Goal: Task Accomplishment & Management: Manage account settings

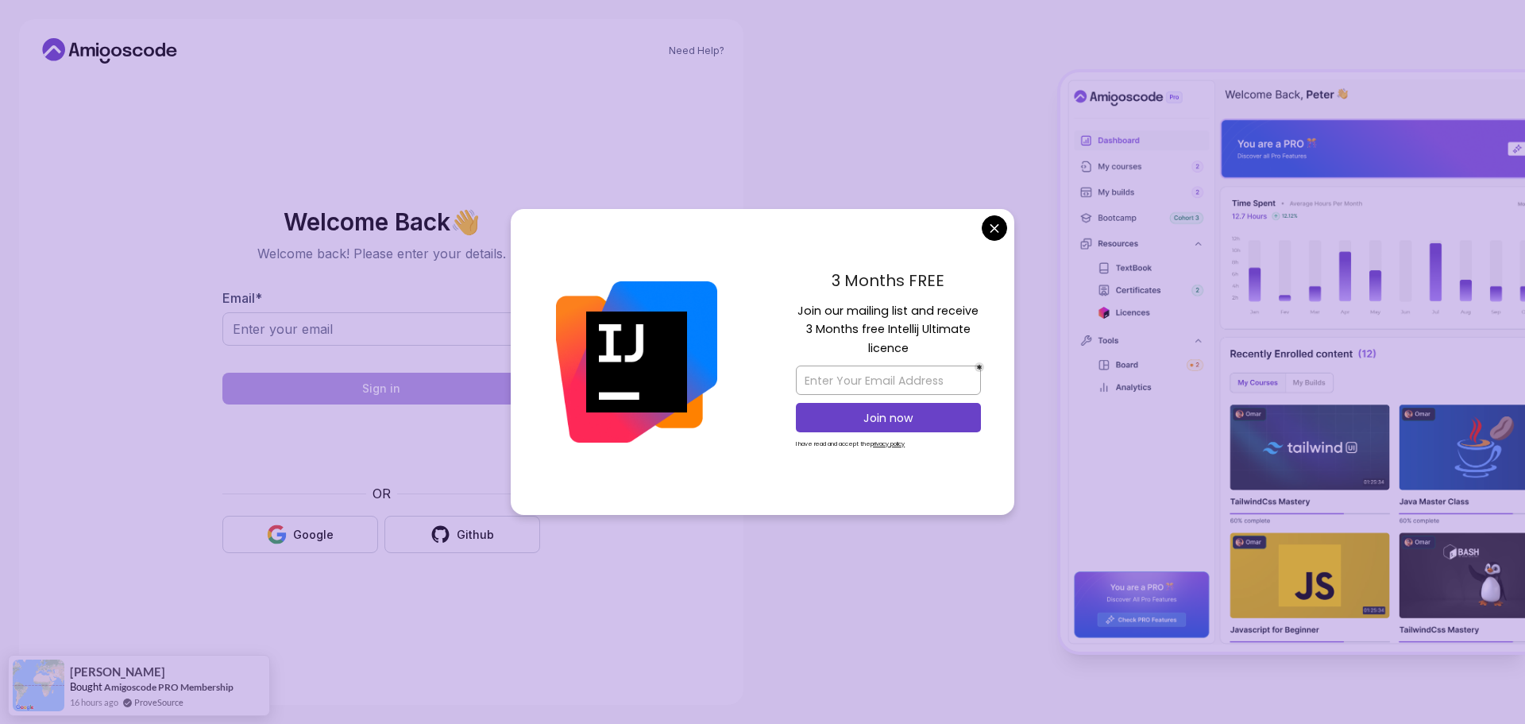
click at [992, 218] on body "Need Help? Welcome Back 👋 Welcome back! Please enter your details. Email * Sign…" at bounding box center [762, 362] width 1525 height 724
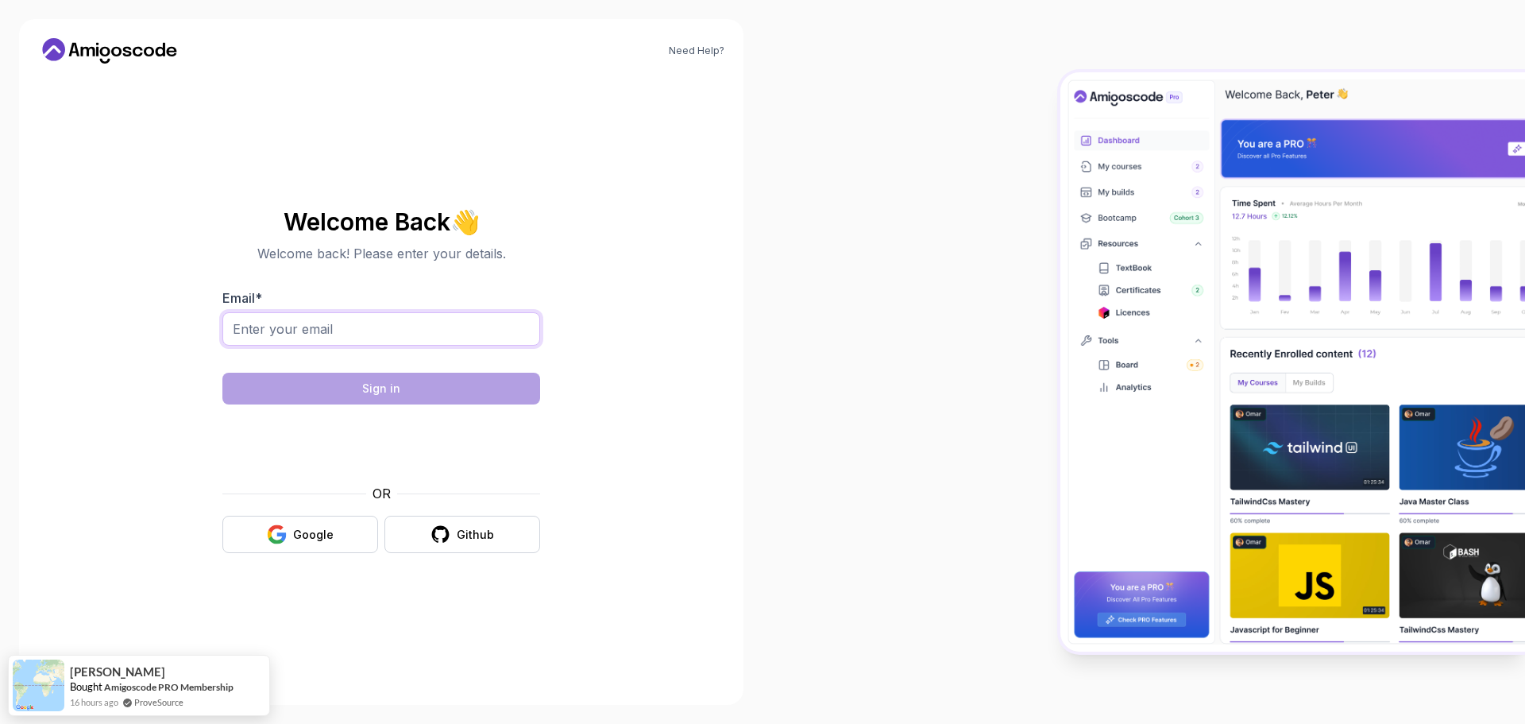
click at [325, 326] on input "Email *" at bounding box center [381, 328] width 318 height 33
type input "thoaihcmc@yahoo.com"
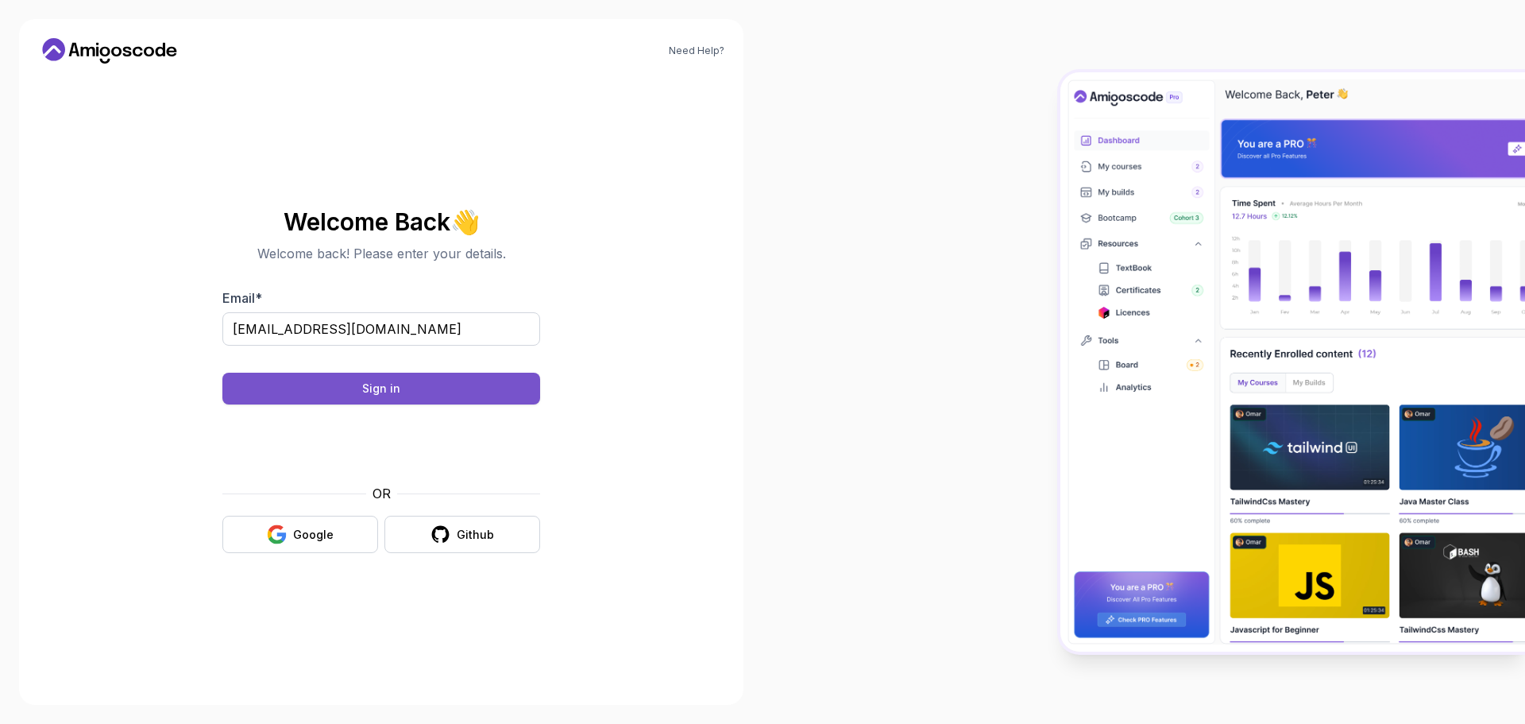
click at [458, 380] on button "Sign in" at bounding box center [381, 389] width 318 height 32
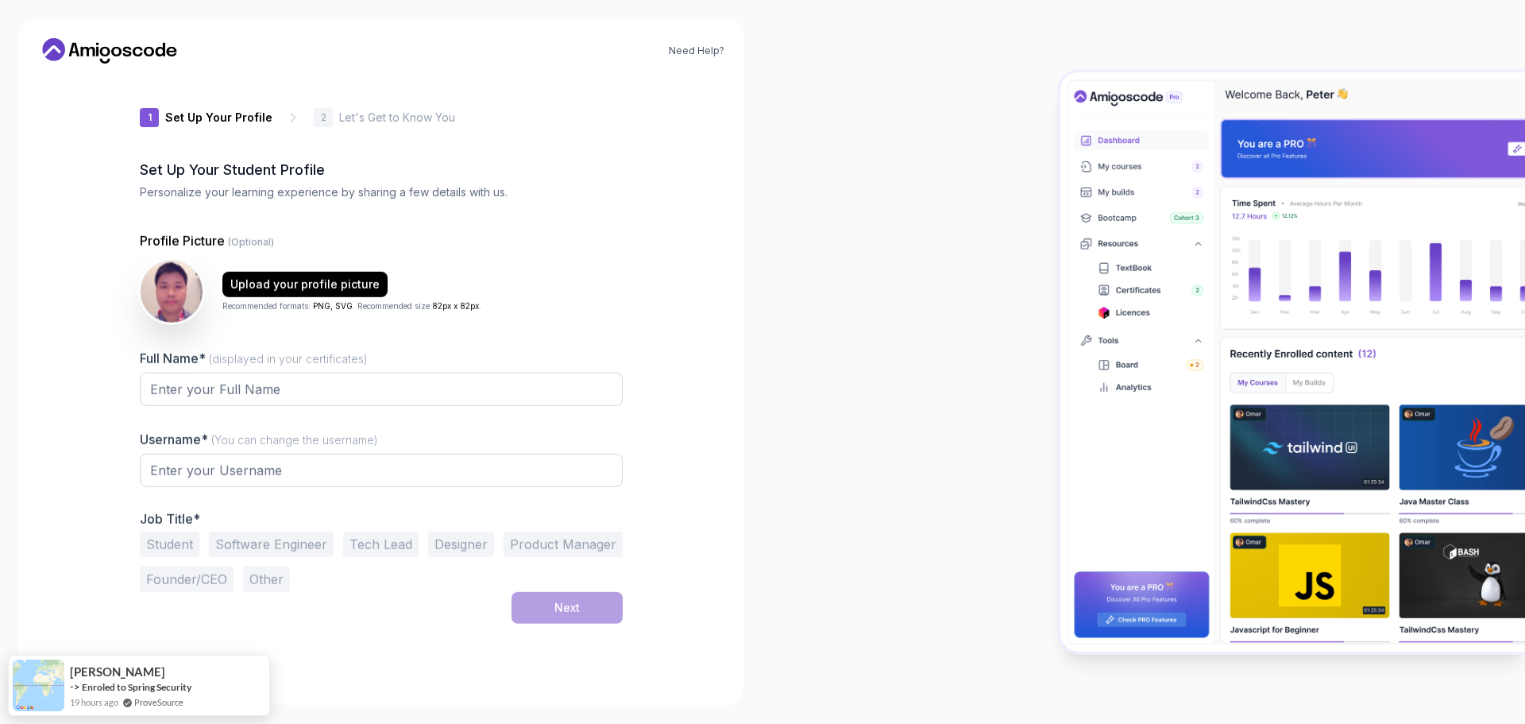
type input "mightybison4ed7f"
click at [265, 396] on input "Full Name* (displayed in your certificates)" at bounding box center [381, 389] width 483 height 33
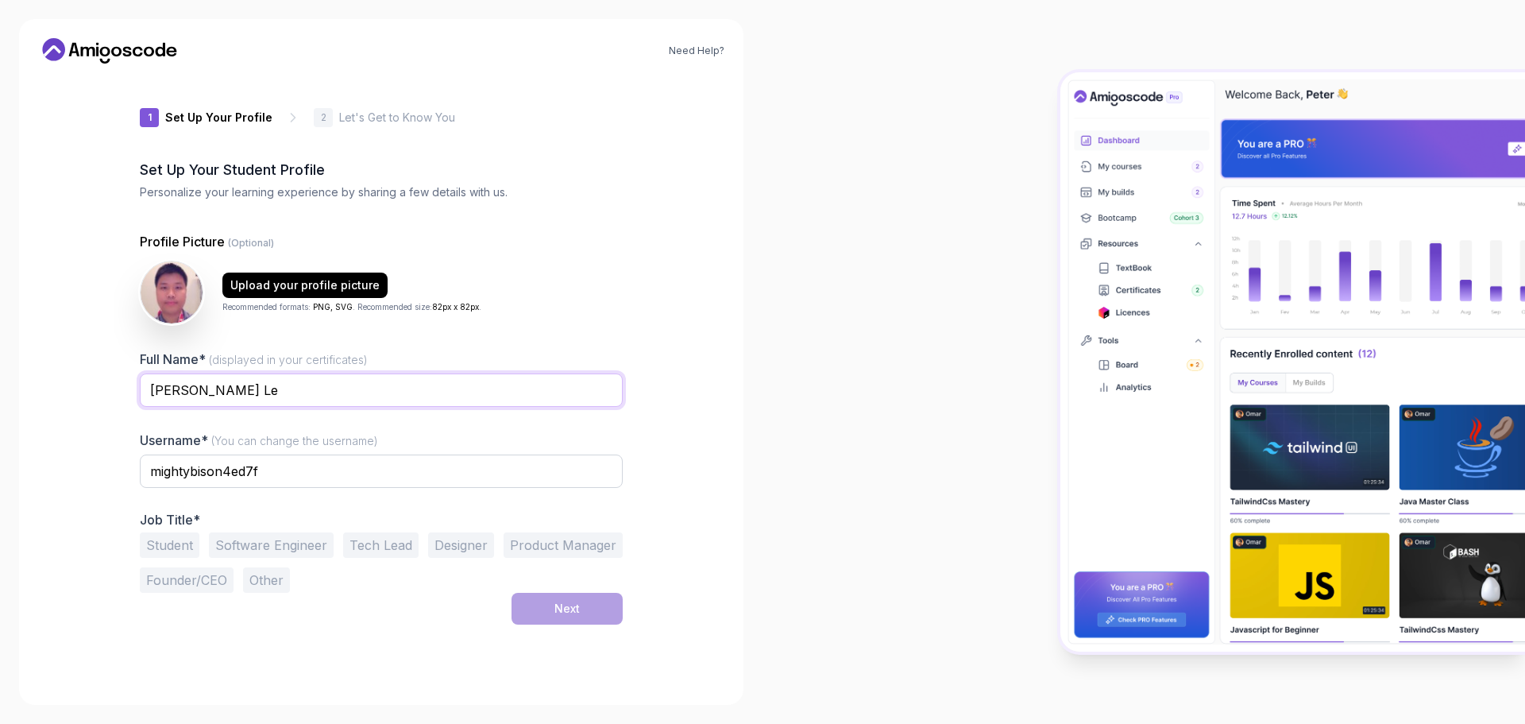
type input "[PERSON_NAME] Le"
click at [307, 454] on input "mightybison4ed7f" at bounding box center [381, 470] width 483 height 33
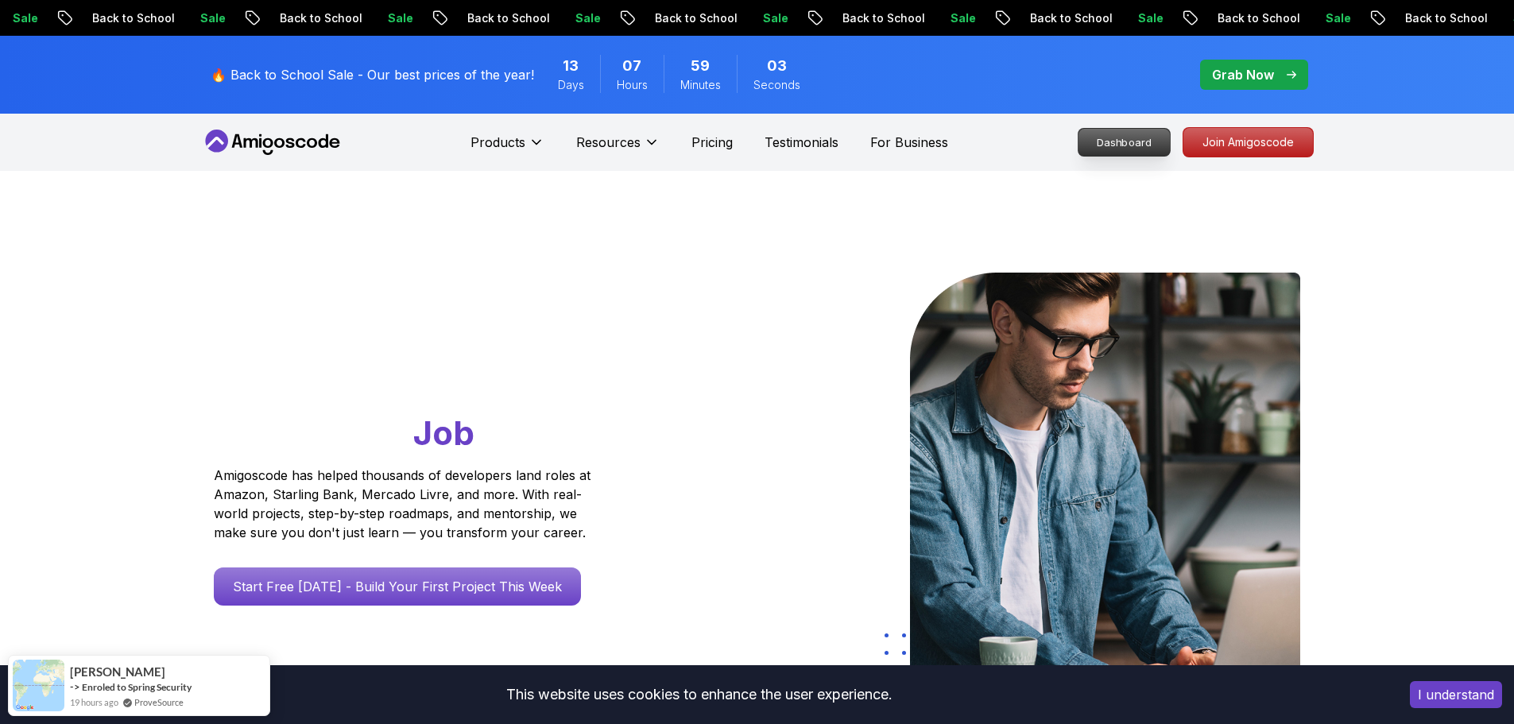
click at [1140, 137] on p "Dashboard" at bounding box center [1123, 142] width 91 height 27
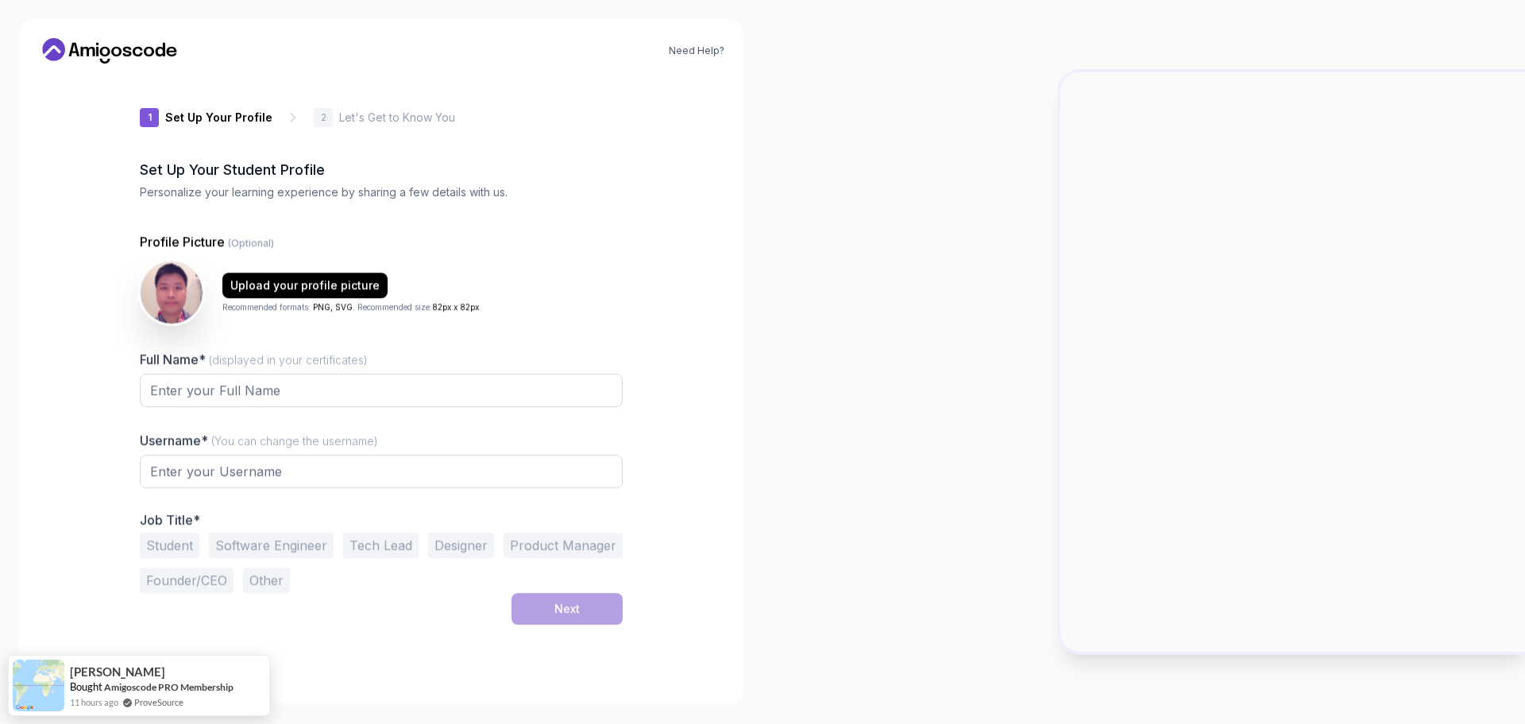
type input "silentbison18ed5"
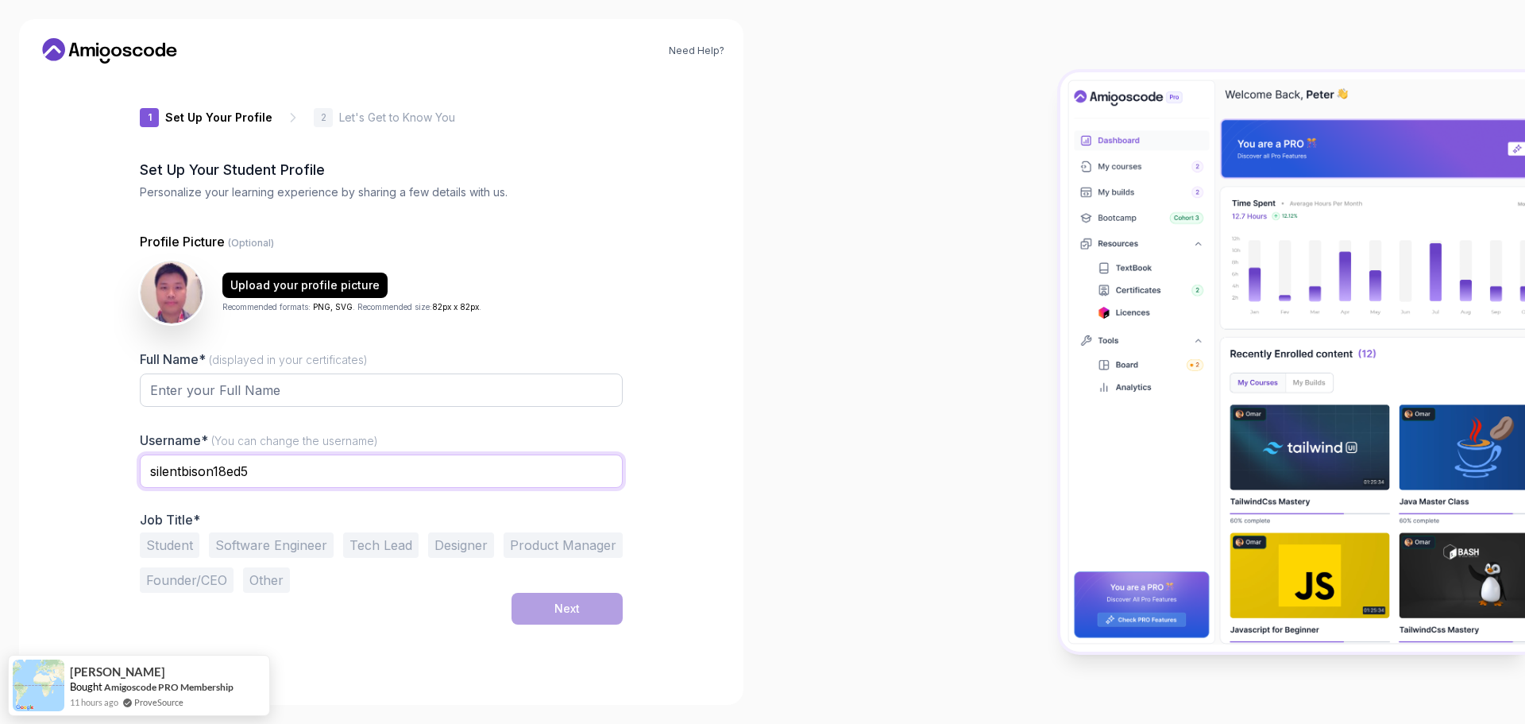
click at [432, 476] on input "silentbison18ed5" at bounding box center [381, 470] width 483 height 33
click at [288, 474] on input "silentbison18ed5" at bounding box center [381, 470] width 483 height 33
